Goal: Task Accomplishment & Management: Manage account settings

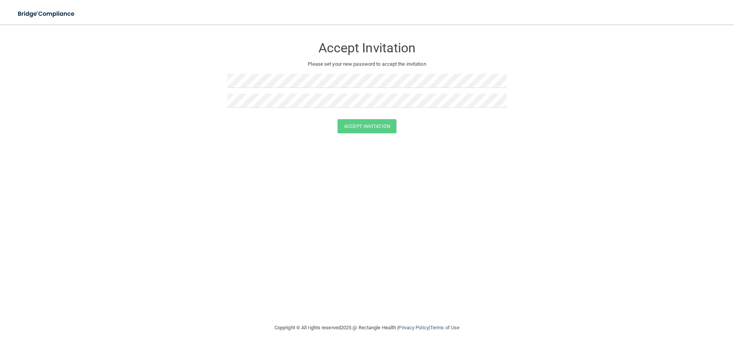
click at [293, 88] on div at bounding box center [366, 84] width 279 height 20
click at [368, 126] on button "Accept Invitation" at bounding box center [366, 126] width 59 height 14
click at [383, 137] on button "Accept Invitation" at bounding box center [366, 137] width 59 height 14
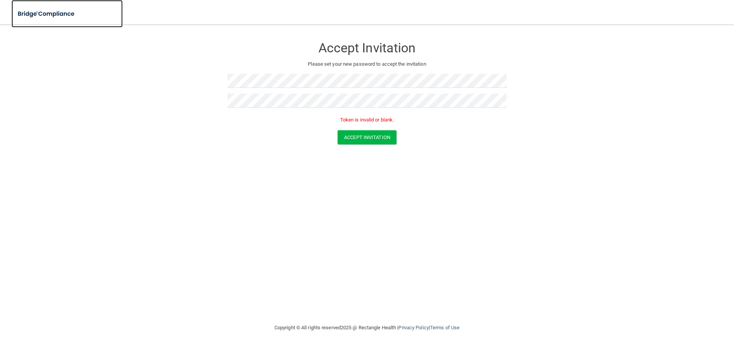
click at [72, 19] on img at bounding box center [46, 14] width 70 height 16
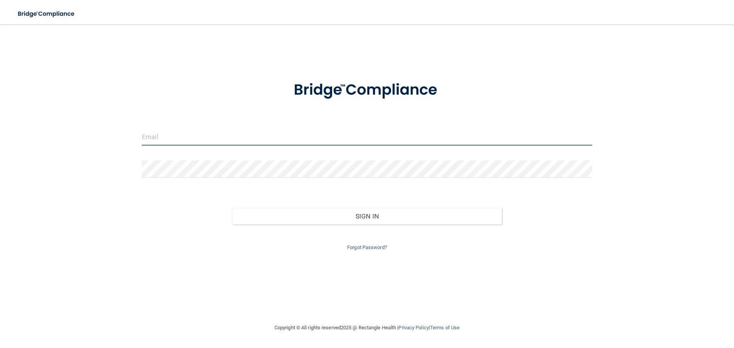
click at [209, 139] on input "email" at bounding box center [367, 136] width 450 height 17
type input "[EMAIL_ADDRESS][DOMAIN_NAME]"
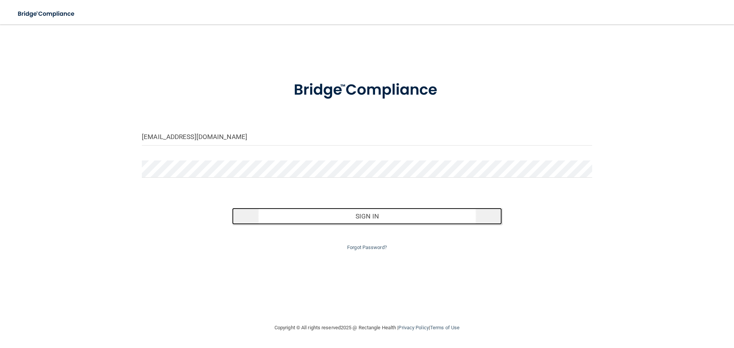
click at [439, 218] on button "Sign In" at bounding box center [367, 216] width 270 height 17
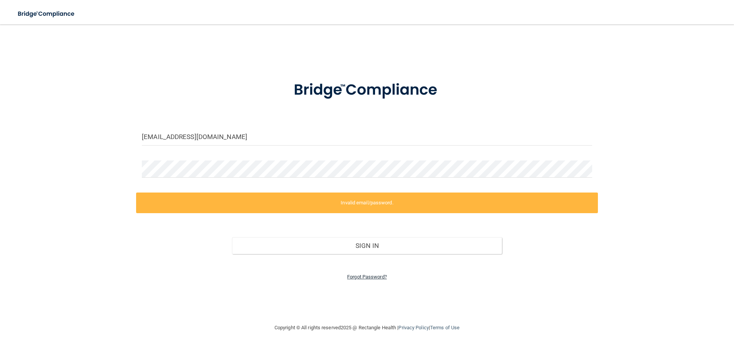
click at [358, 278] on link "Forgot Password?" at bounding box center [367, 277] width 40 height 6
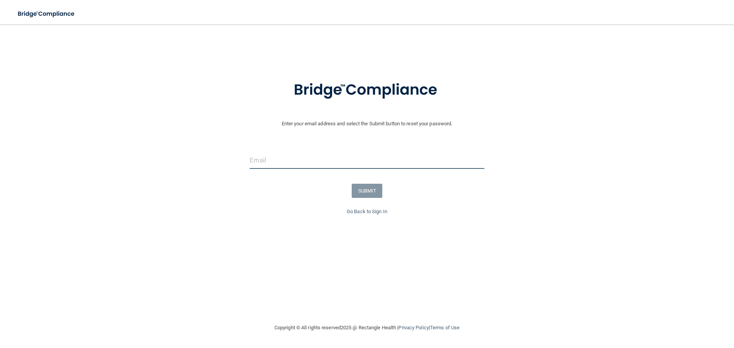
click at [290, 164] on input "email" at bounding box center [367, 160] width 234 height 17
type input "[EMAIL_ADDRESS][DOMAIN_NAME]"
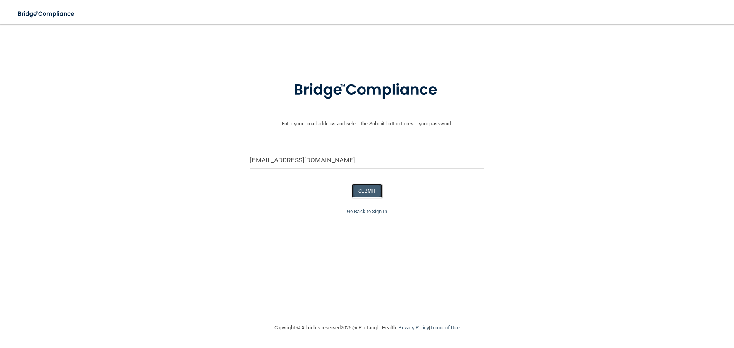
click at [380, 188] on button "SUBMIT" at bounding box center [367, 191] width 31 height 14
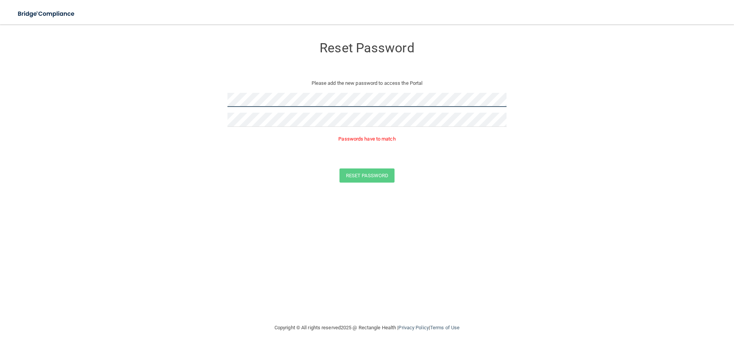
click at [206, 101] on form "Reset Password Please add the new password to access the Portal Passwords have …" at bounding box center [366, 112] width 703 height 160
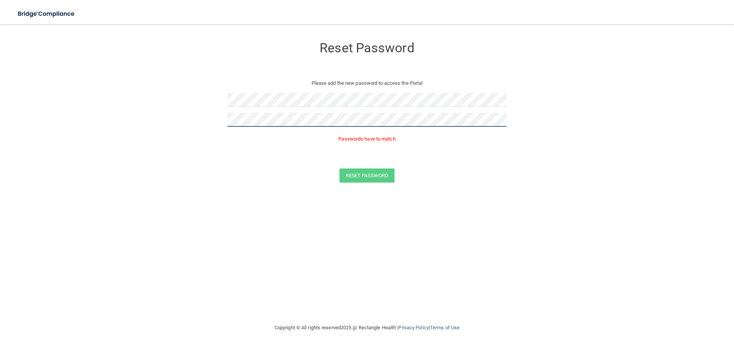
click at [223, 123] on form "Reset Password Please add the new password to access the Portal Passwords have …" at bounding box center [366, 112] width 703 height 160
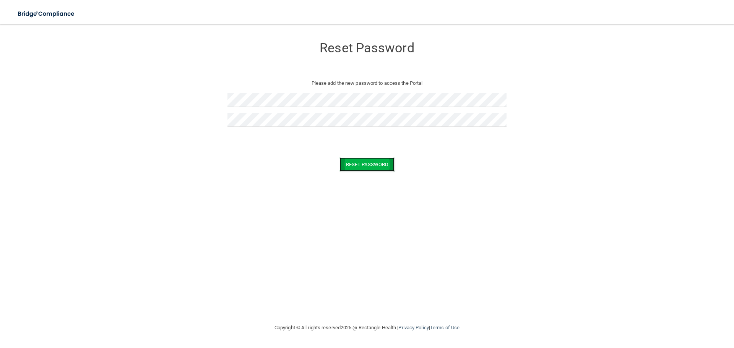
click at [358, 165] on button "Reset Password" at bounding box center [366, 164] width 55 height 14
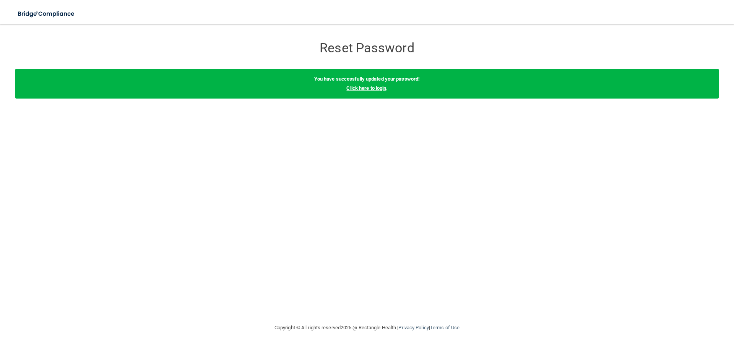
click at [369, 90] on link "Click here to login" at bounding box center [366, 88] width 40 height 6
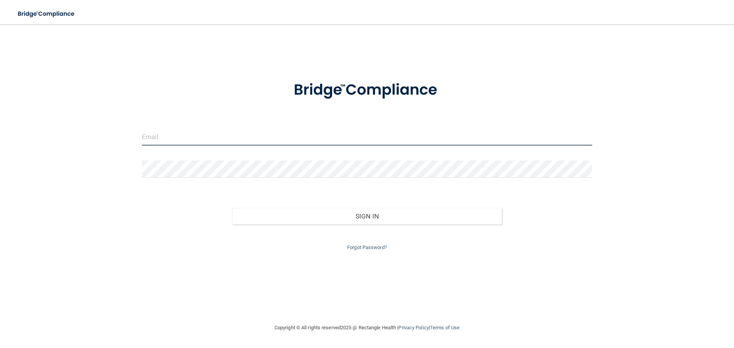
click at [187, 137] on input "email" at bounding box center [367, 136] width 450 height 17
type input "[EMAIL_ADDRESS][DOMAIN_NAME]"
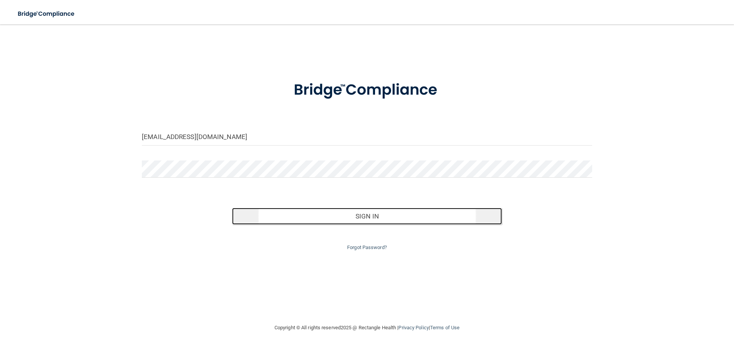
click at [344, 217] on button "Sign In" at bounding box center [367, 216] width 270 height 17
